Goal: Check status: Check status

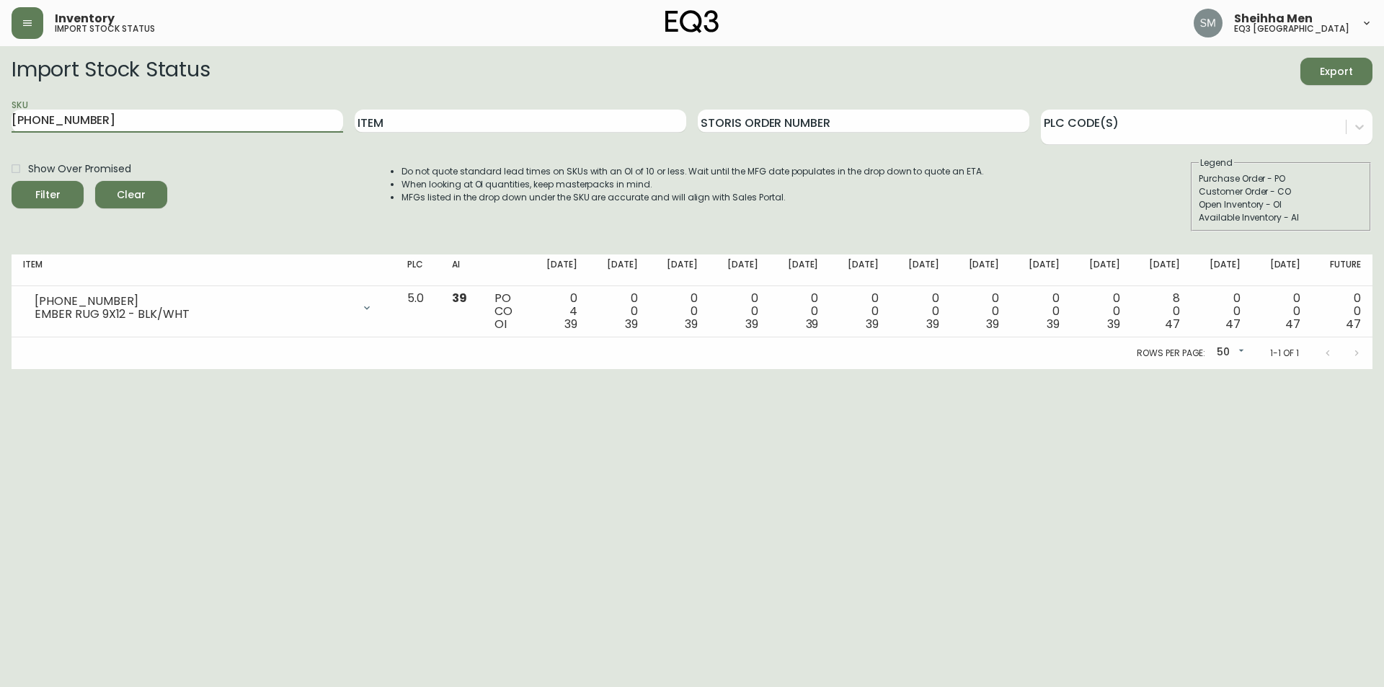
drag, startPoint x: 0, startPoint y: 0, endPoint x: 124, endPoint y: 163, distance: 204.7
click at [0, 111] on main "Import Stock Status Export SKU [PHONE_NUMBER] Item Storis Order Number PLC Code…" at bounding box center [692, 207] width 1384 height 323
paste input "[PHONE_NUMBER]"
click at [22, 195] on button "Filter" at bounding box center [48, 194] width 72 height 27
drag, startPoint x: 267, startPoint y: 112, endPoint x: 7, endPoint y: 121, distance: 259.6
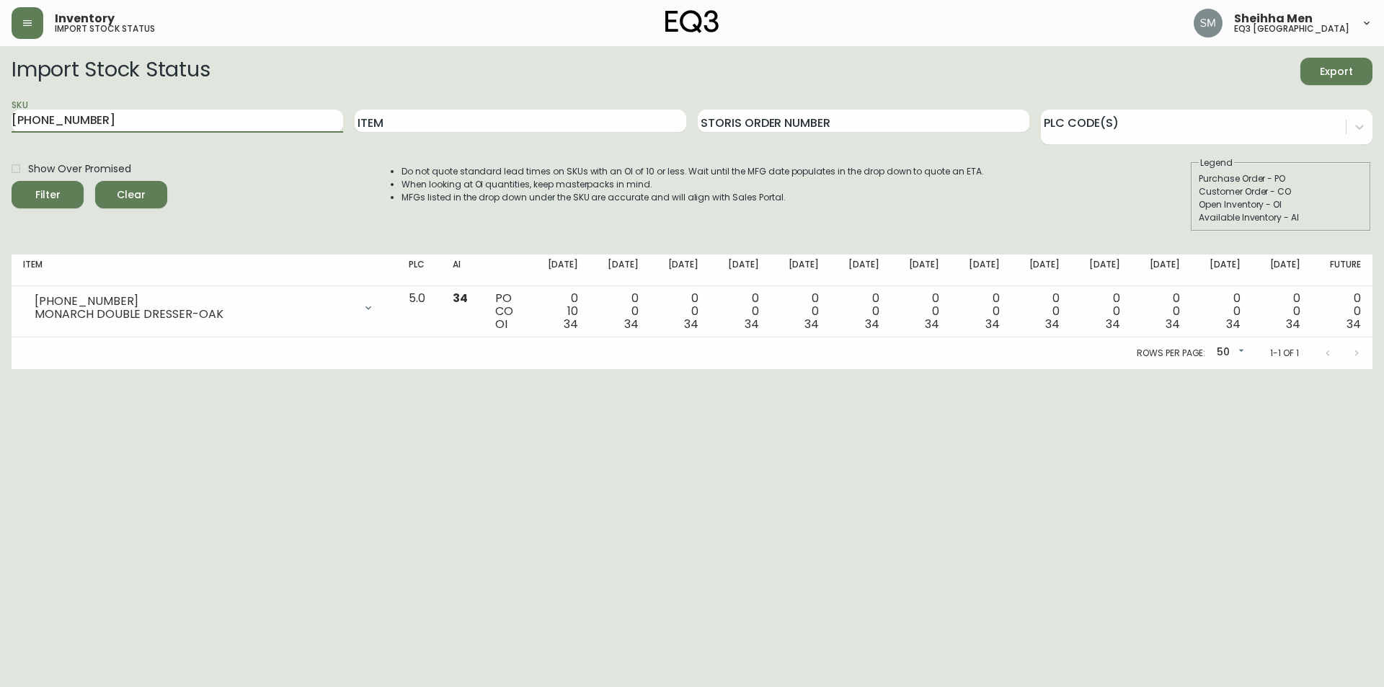
click at [0, 117] on main "Import Stock Status Export SKU [PHONE_NUMBER] Item Storis Order Number PLC Code…" at bounding box center [692, 207] width 1384 height 323
paste input "[PHONE_NUMBER]"
click at [57, 208] on div "Show Over Promised Filter Clear" at bounding box center [90, 193] width 156 height 75
click at [58, 201] on div "Filter" at bounding box center [47, 195] width 25 height 18
drag, startPoint x: 190, startPoint y: 481, endPoint x: 203, endPoint y: 156, distance: 325.3
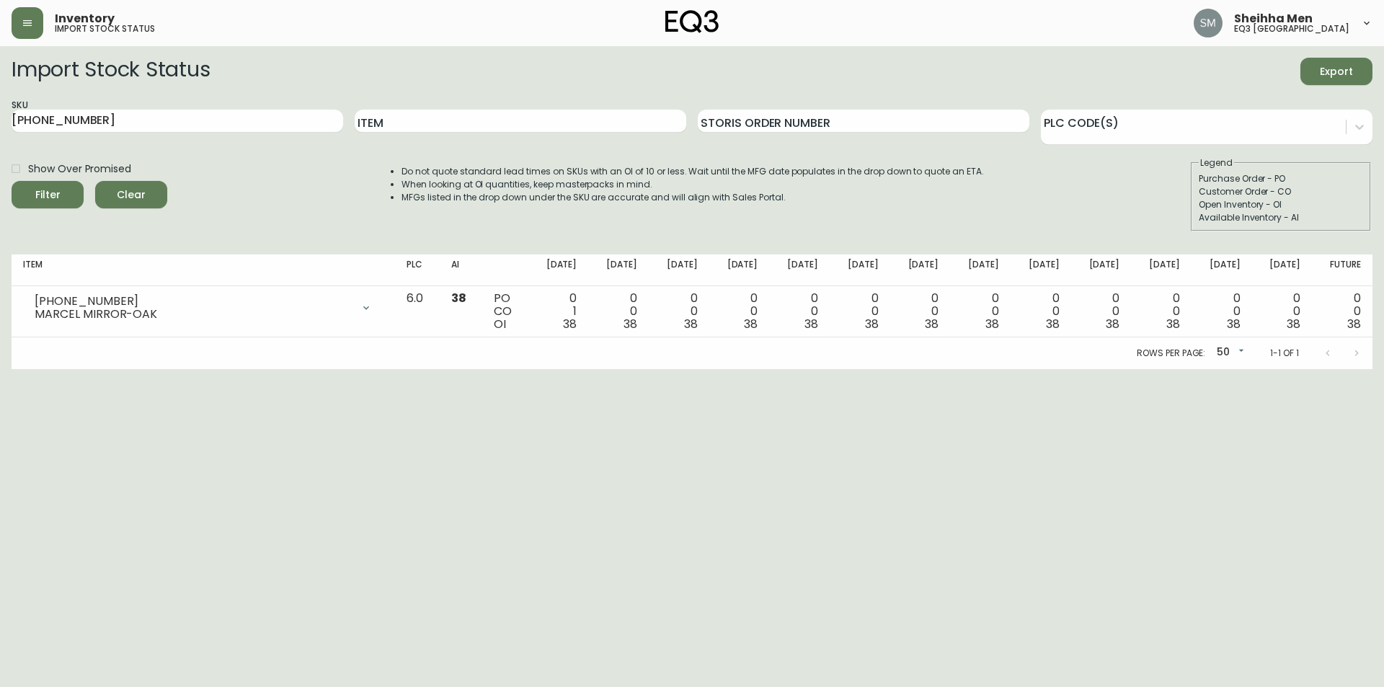
click at [192, 369] on html "Inventory import stock status Sheihha Men eq3 [GEOGRAPHIC_DATA] Import Stock St…" at bounding box center [692, 184] width 1384 height 369
drag, startPoint x: 154, startPoint y: 122, endPoint x: 0, endPoint y: 131, distance: 154.5
click at [0, 131] on main "Import Stock Status Export SKU [PHONE_NUMBER] Item Storis Order Number PLC Code…" at bounding box center [692, 207] width 1384 height 323
paste input "[PHONE_NUMBER]"
click at [61, 187] on span "Filter" at bounding box center [47, 195] width 49 height 18
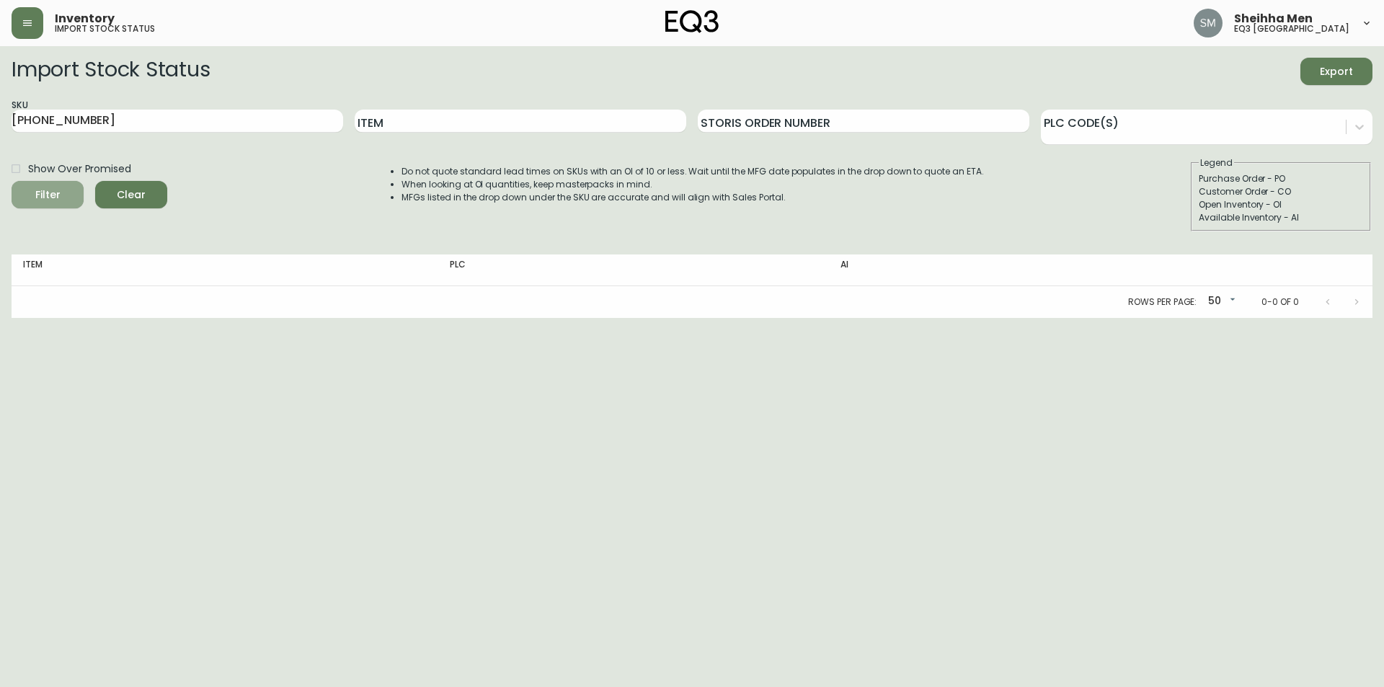
click at [59, 203] on div "Filter" at bounding box center [47, 195] width 25 height 18
click at [71, 200] on span "Filter" at bounding box center [47, 195] width 49 height 18
click at [182, 318] on html "Inventory import stock status Sheihha Men eq3 [GEOGRAPHIC_DATA] Import Stock St…" at bounding box center [692, 159] width 1384 height 318
drag, startPoint x: 226, startPoint y: 111, endPoint x: 0, endPoint y: 128, distance: 226.2
click at [0, 123] on main "Import Stock Status Export SKU [PHONE_NUMBER] Item Storis Order Number PLC Code…" at bounding box center [692, 182] width 1384 height 272
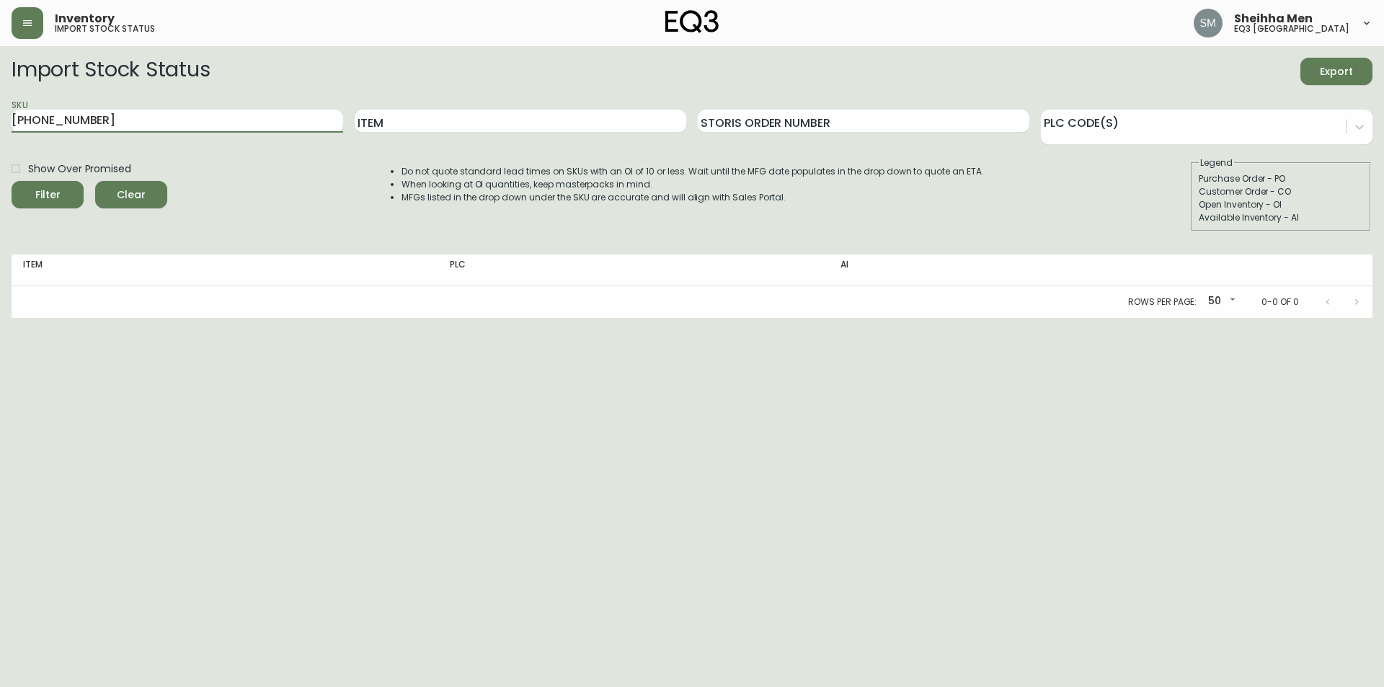
paste input "1"
click at [50, 195] on span "Filter" at bounding box center [47, 195] width 25 height 18
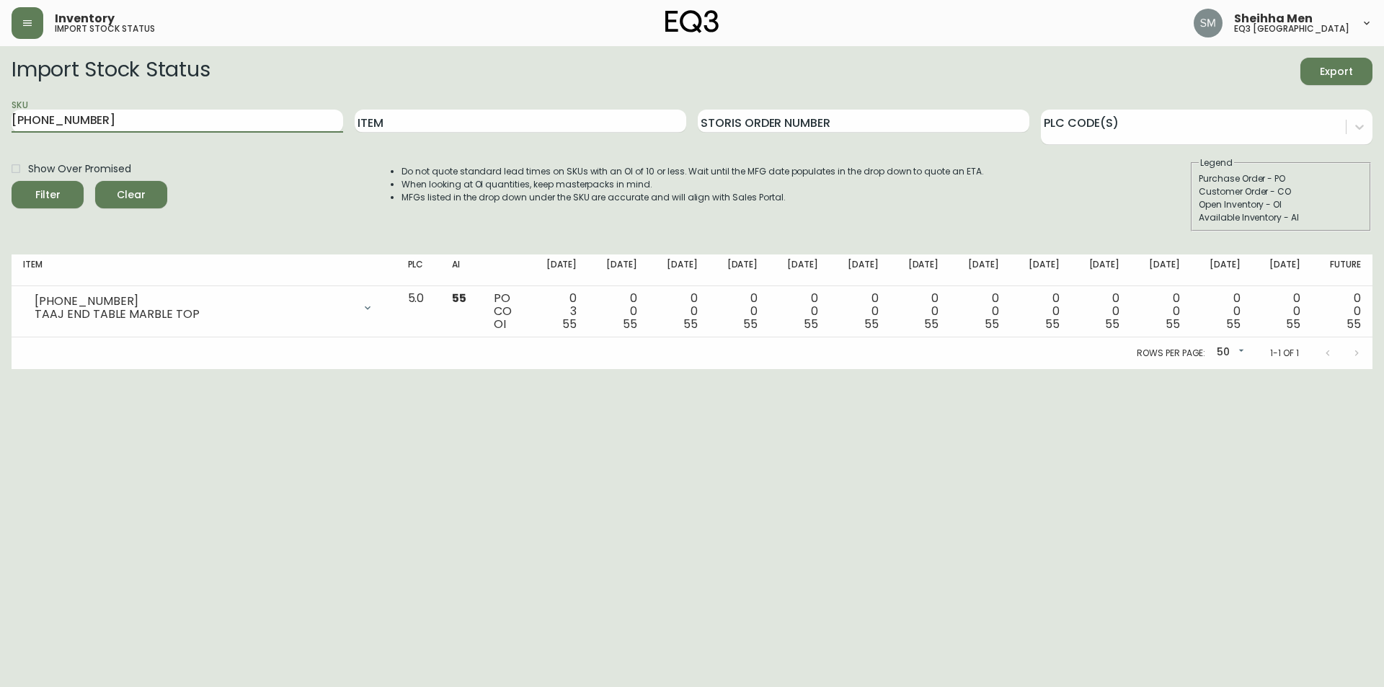
click at [0, 141] on main "Import Stock Status Export SKU [PHONE_NUMBER] Item Storis Order Number PLC Code…" at bounding box center [692, 207] width 1384 height 323
paste input "4"
type input "[PHONE_NUMBER]"
click at [57, 190] on div "Filter" at bounding box center [47, 195] width 25 height 18
